Goal: Check status: Check status

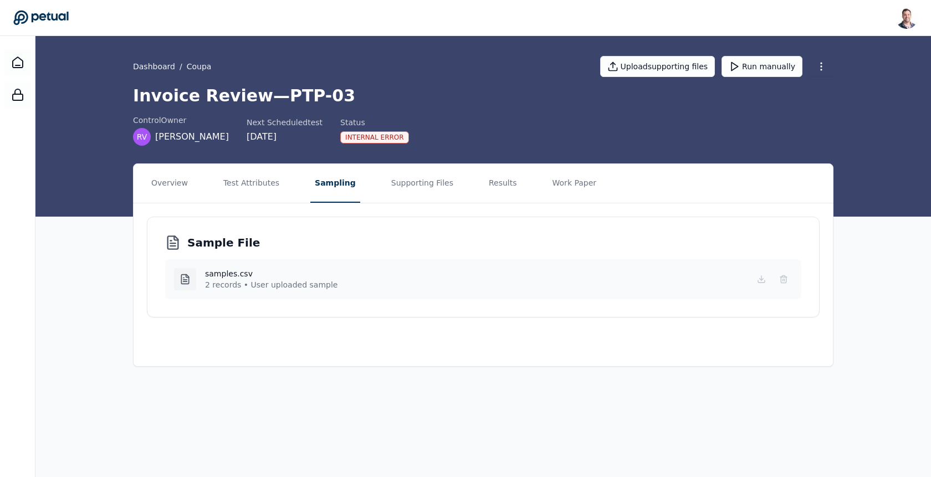
click at [371, 137] on div "Internal Error" at bounding box center [374, 137] width 69 height 12
click at [365, 128] on div "Status Internal Error" at bounding box center [374, 130] width 69 height 27
click at [365, 135] on div "Internal Error" at bounding box center [374, 137] width 69 height 12
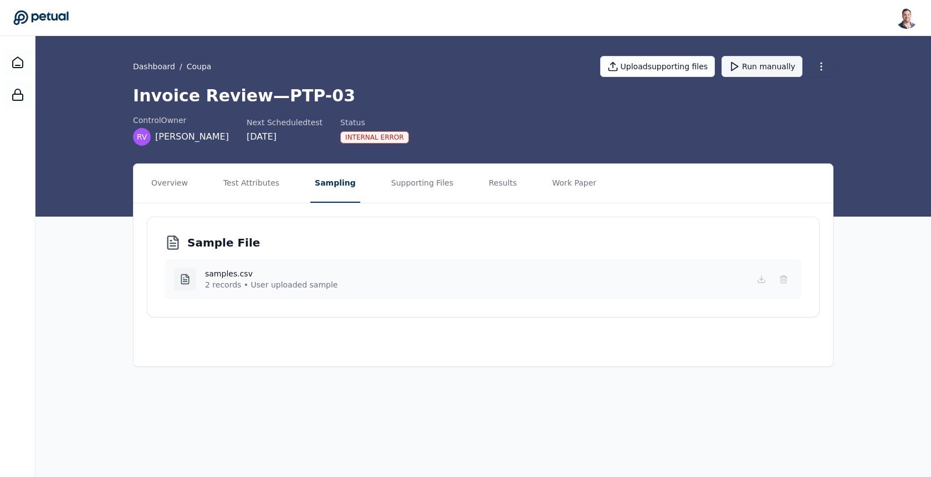
click at [769, 64] on button "Run manually" at bounding box center [762, 66] width 81 height 21
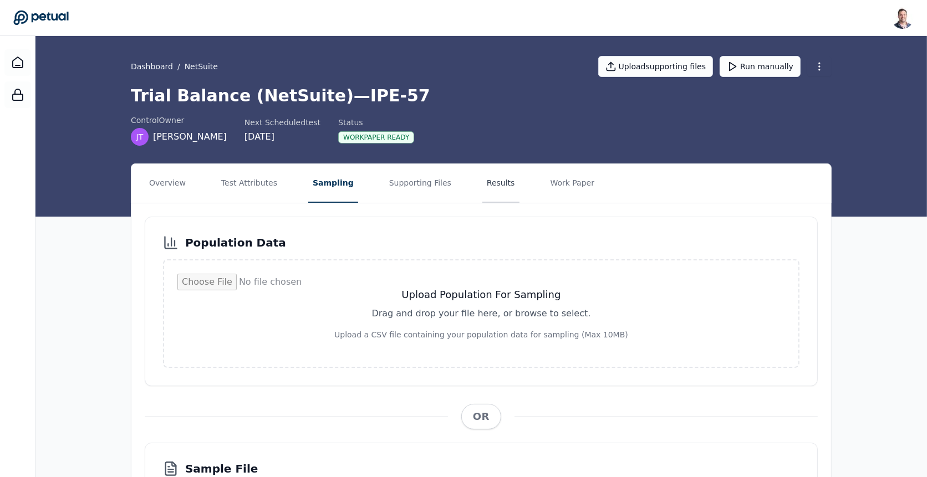
click at [482, 187] on button "Results" at bounding box center [500, 183] width 37 height 39
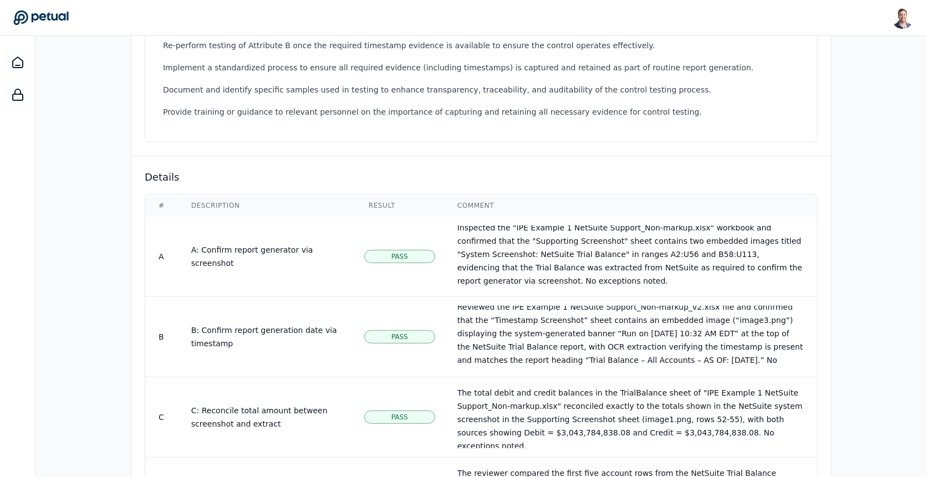
scroll to position [442, 0]
